Goal: Information Seeking & Learning: Check status

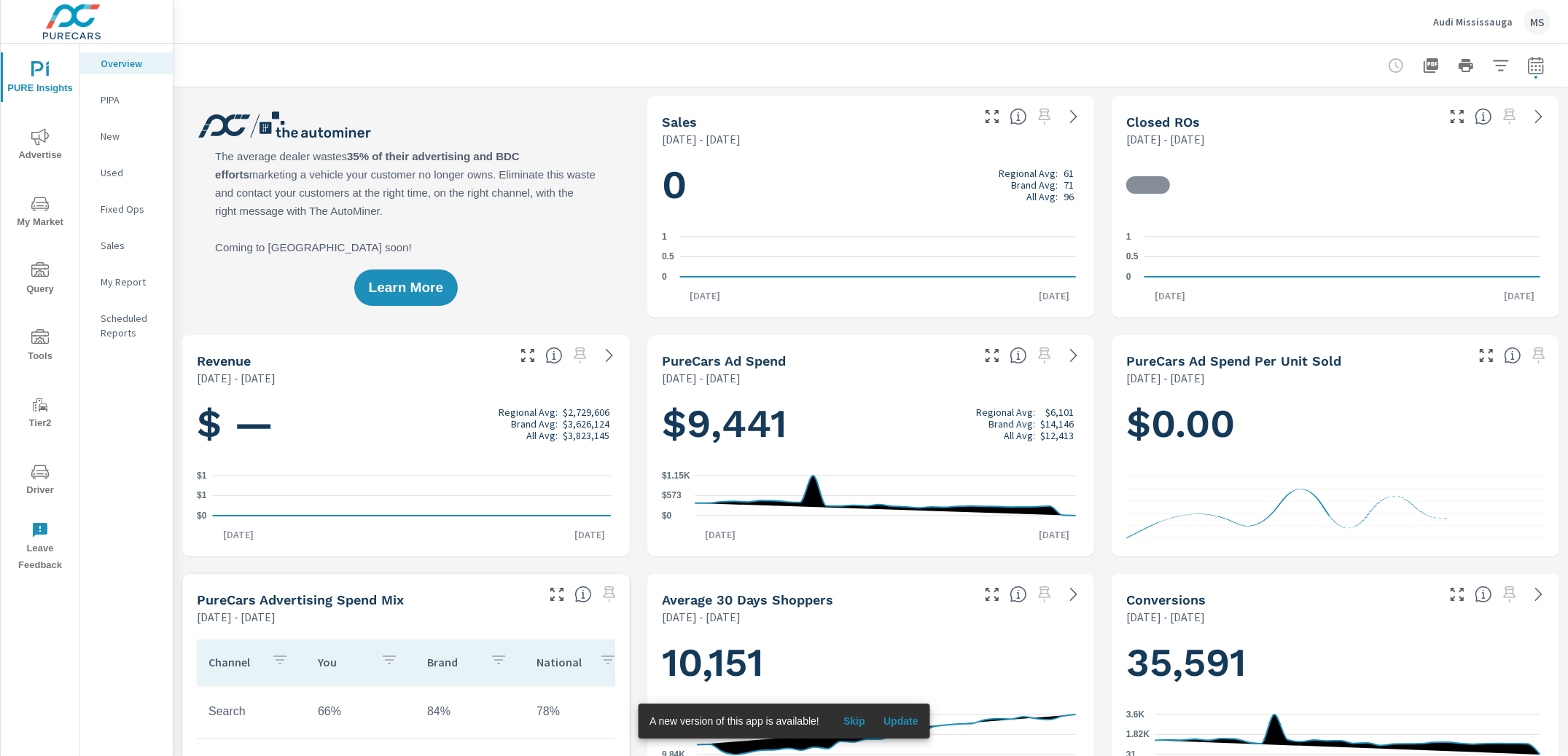
scroll to position [455, 0]
click at [52, 152] on span "Advertise" at bounding box center [40, 146] width 70 height 36
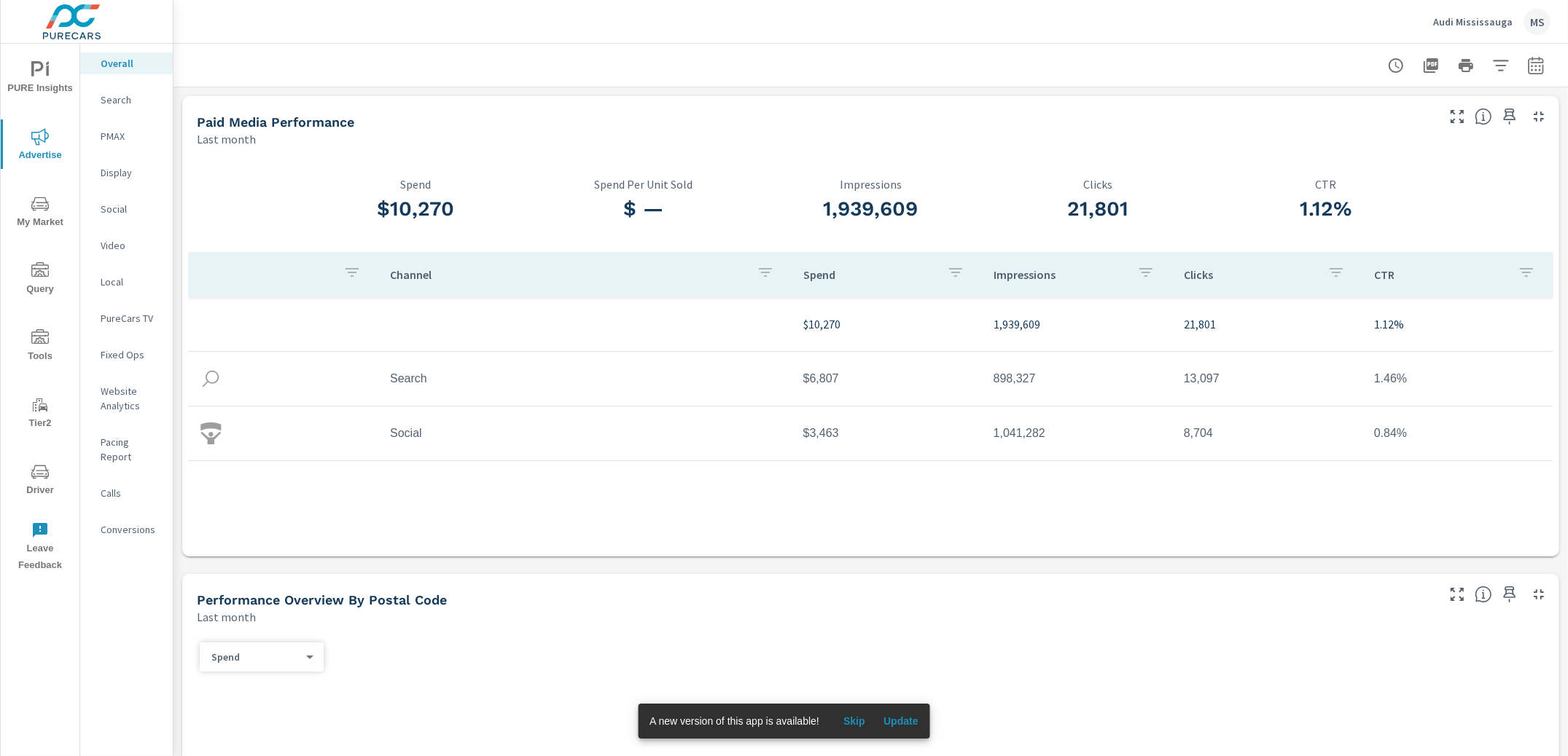
click at [115, 101] on p "Search" at bounding box center [131, 100] width 60 height 15
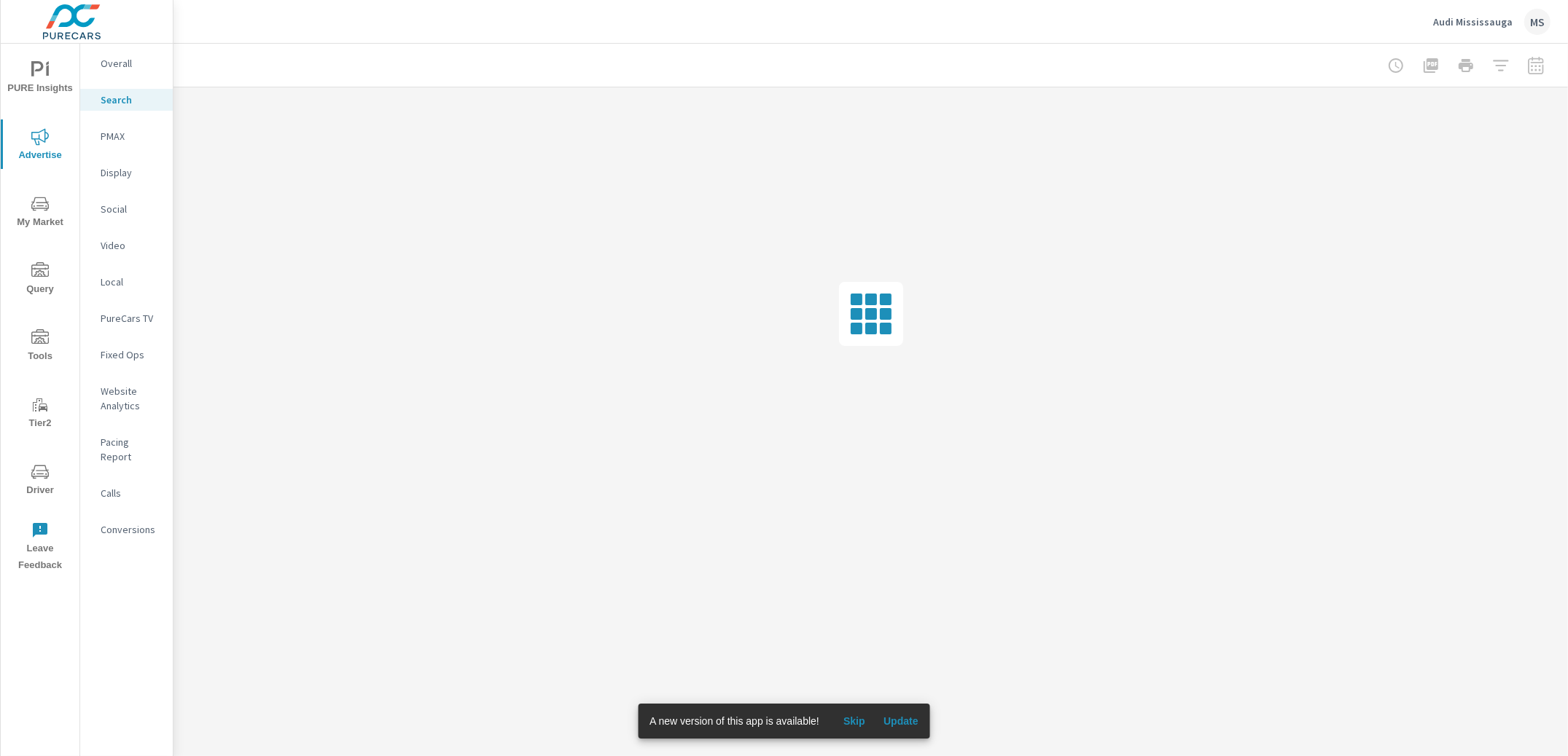
click at [90, 521] on div "Conversions" at bounding box center [126, 529] width 93 height 21
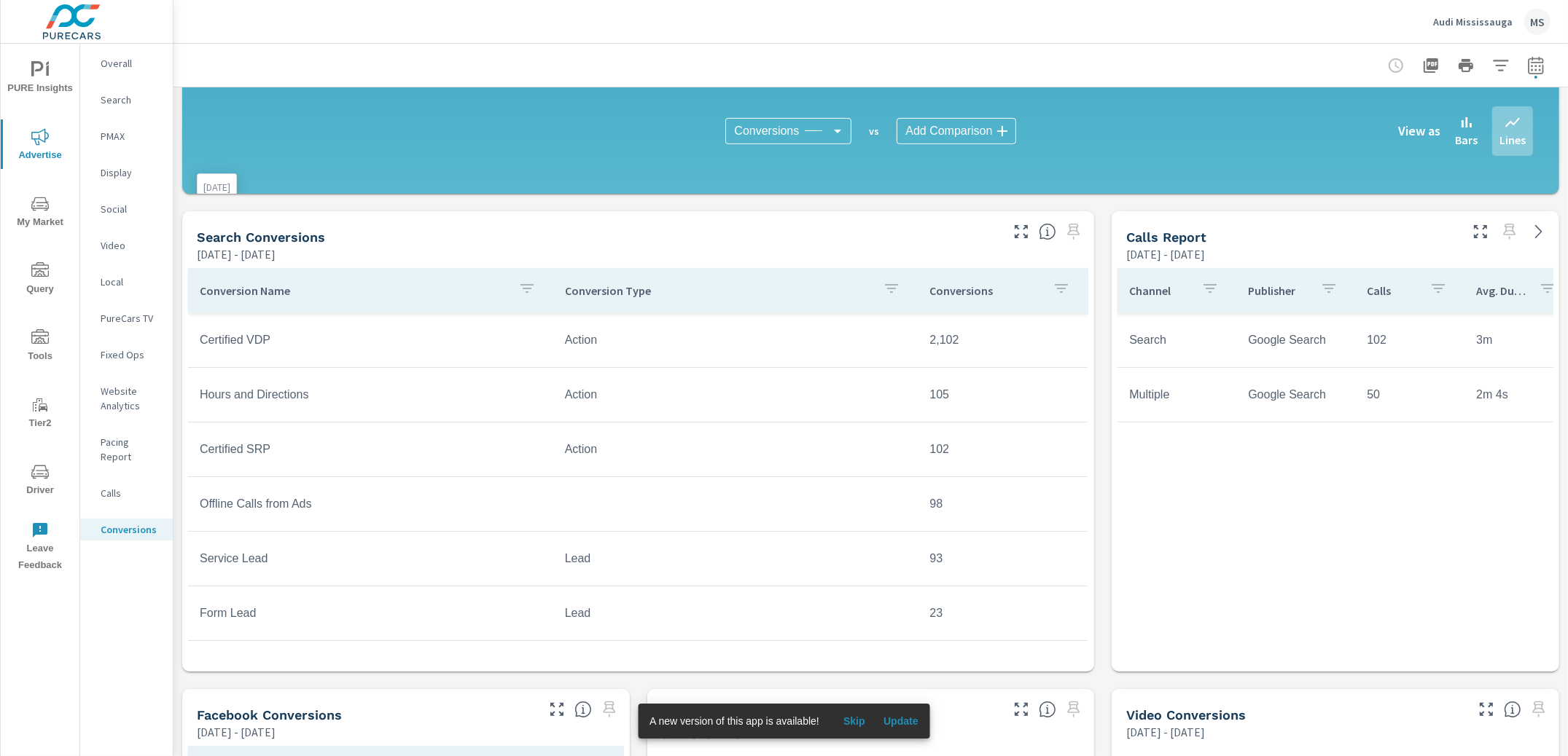
scroll to position [506, 0]
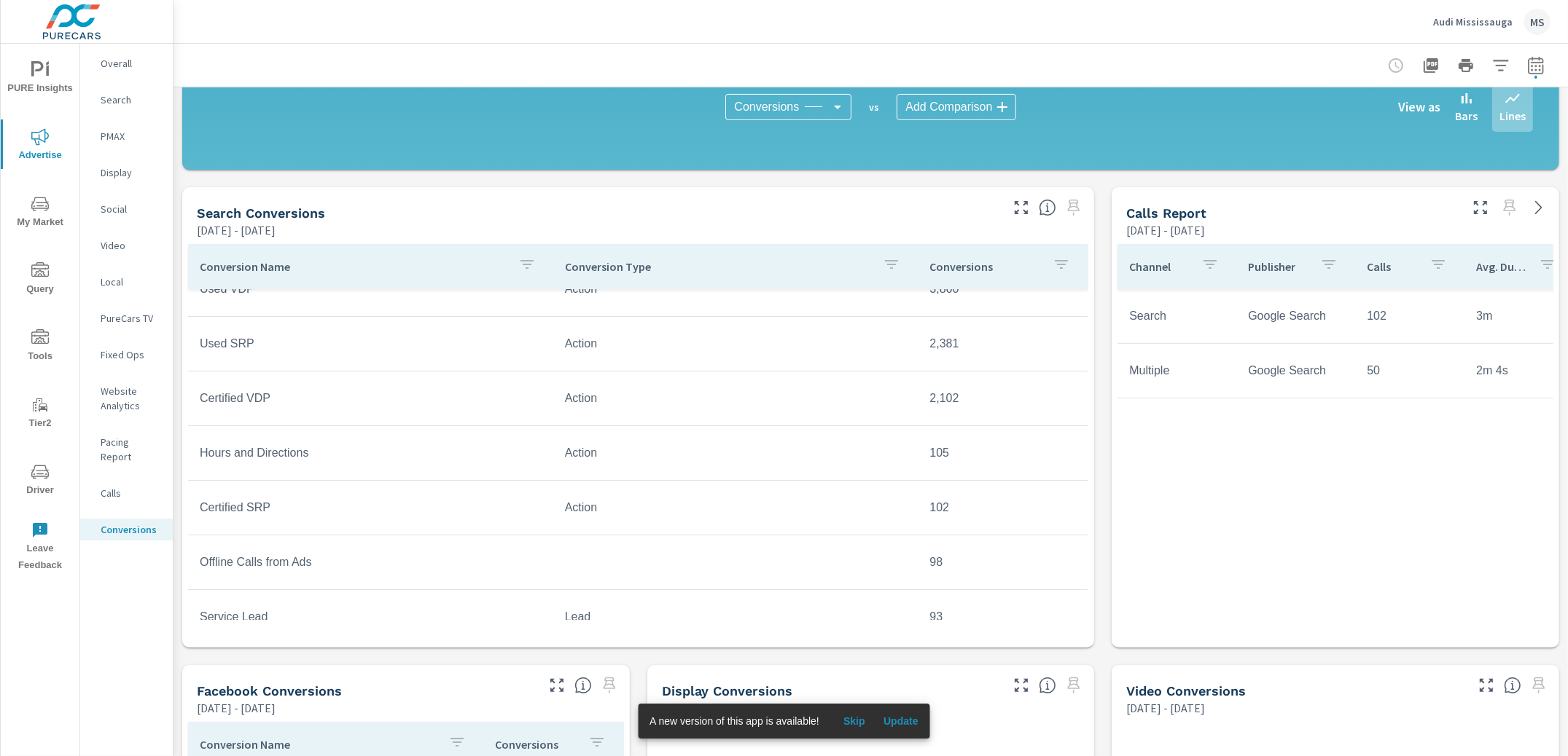
scroll to position [84, 0]
